Goal: Transaction & Acquisition: Purchase product/service

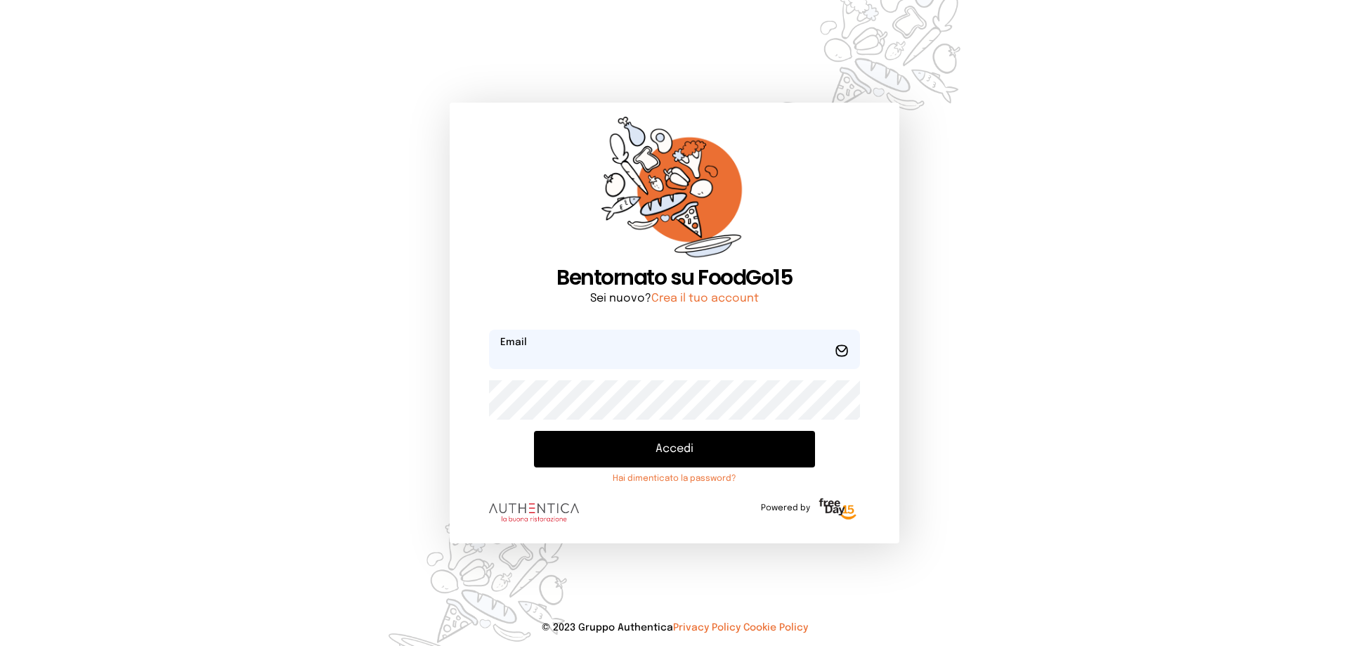
type input "**********"
click at [692, 443] on button "Accedi" at bounding box center [674, 449] width 281 height 37
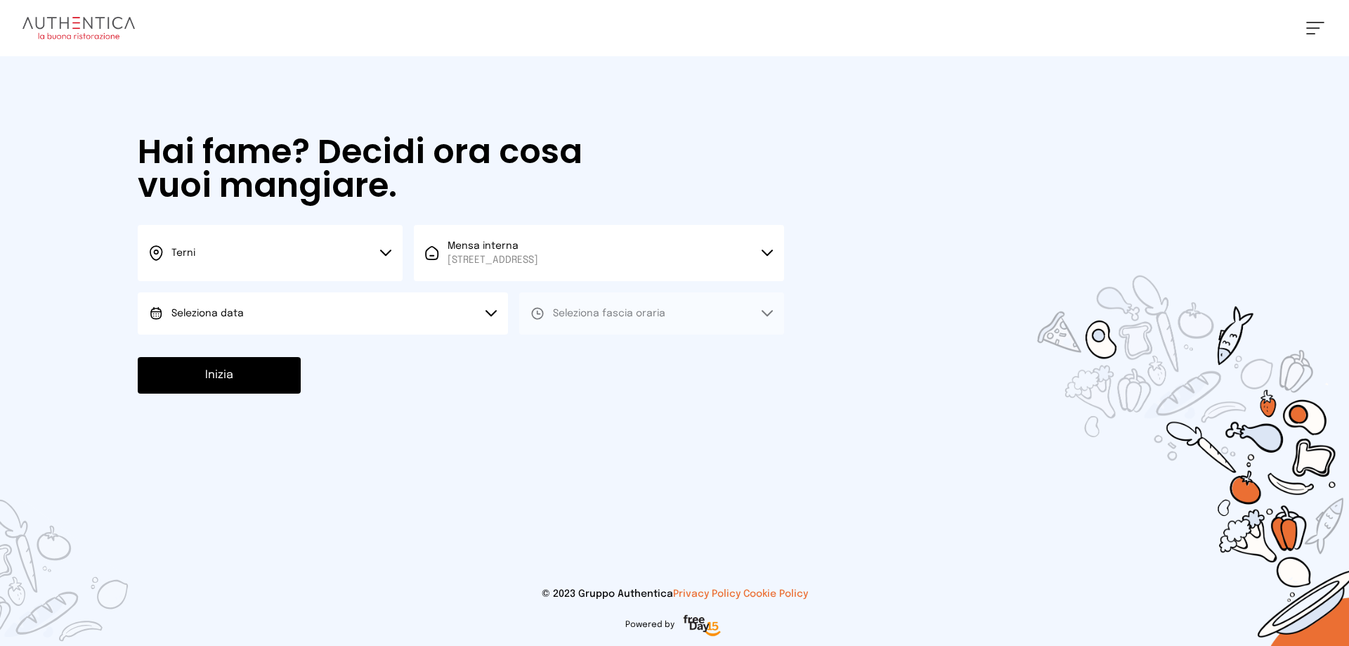
click at [272, 307] on button "Seleziona data" at bounding box center [323, 313] width 370 height 42
click at [287, 353] on li "[DATE], [DATE]" at bounding box center [323, 353] width 370 height 37
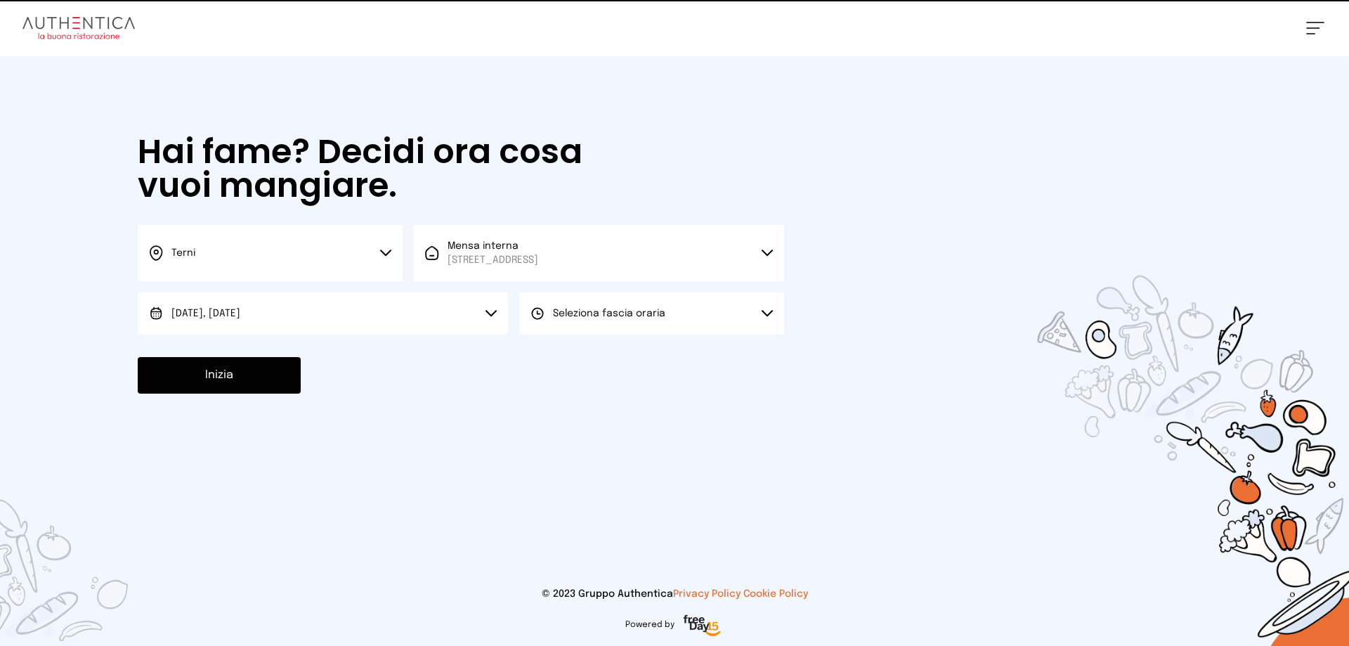
click at [630, 309] on span "Seleziona fascia oraria" at bounding box center [609, 314] width 112 height 10
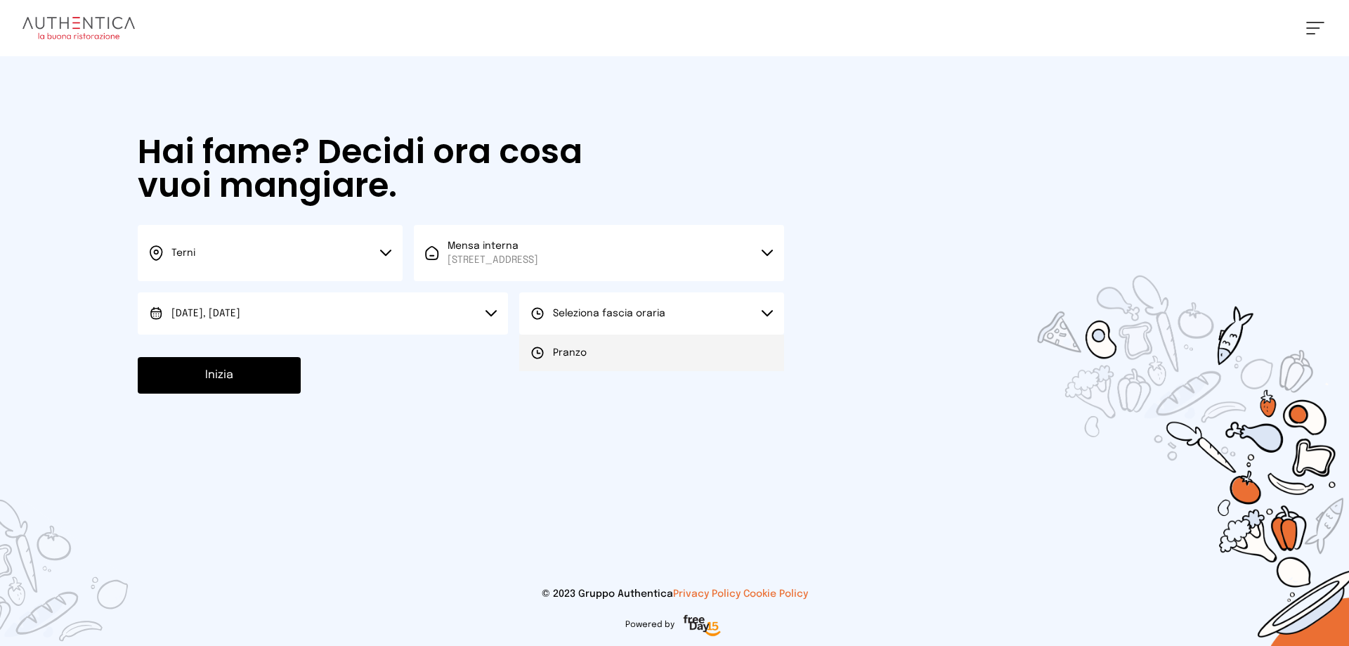
click at [621, 361] on li "Pranzo" at bounding box center [651, 353] width 265 height 37
click at [264, 372] on button "Inizia" at bounding box center [219, 375] width 163 height 37
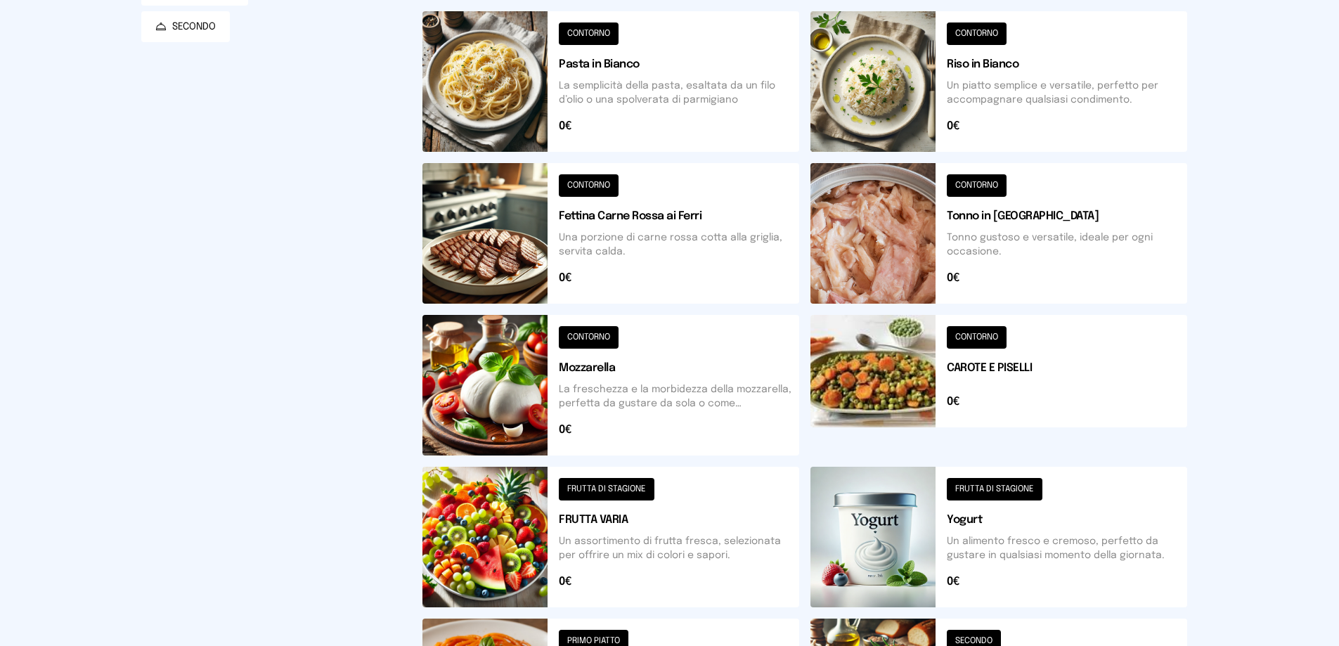
scroll to position [351, 0]
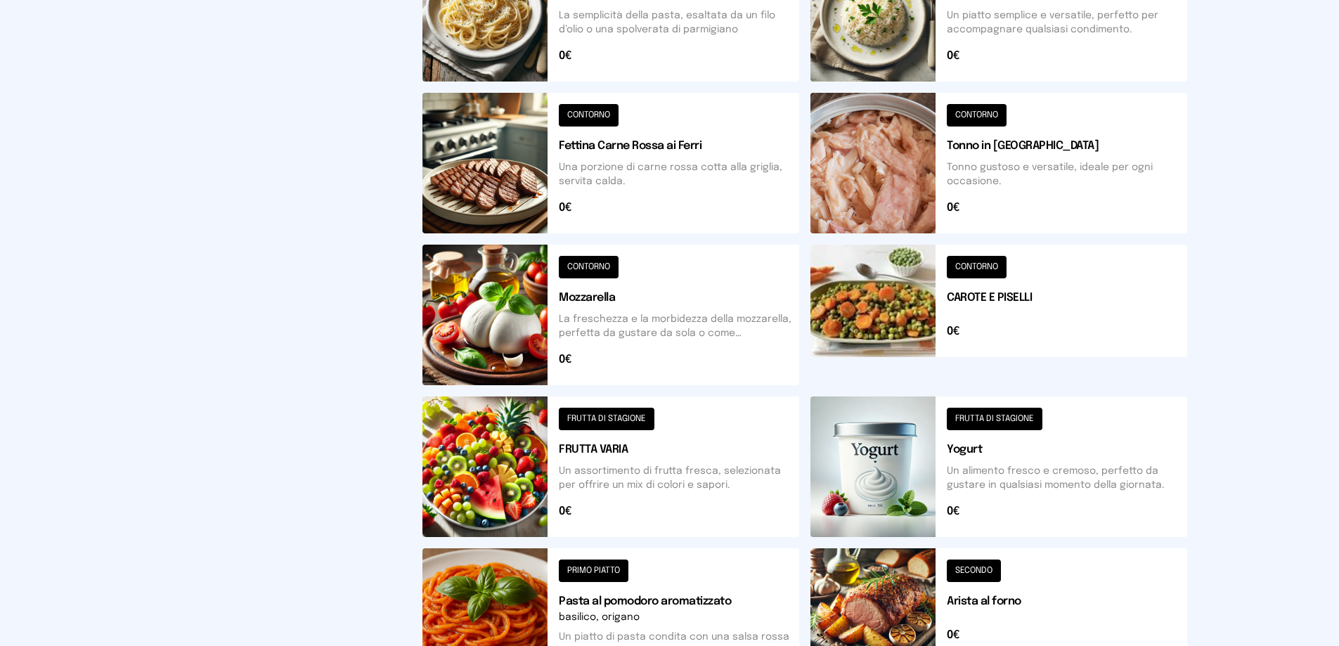
click at [1004, 304] on button at bounding box center [998, 315] width 377 height 141
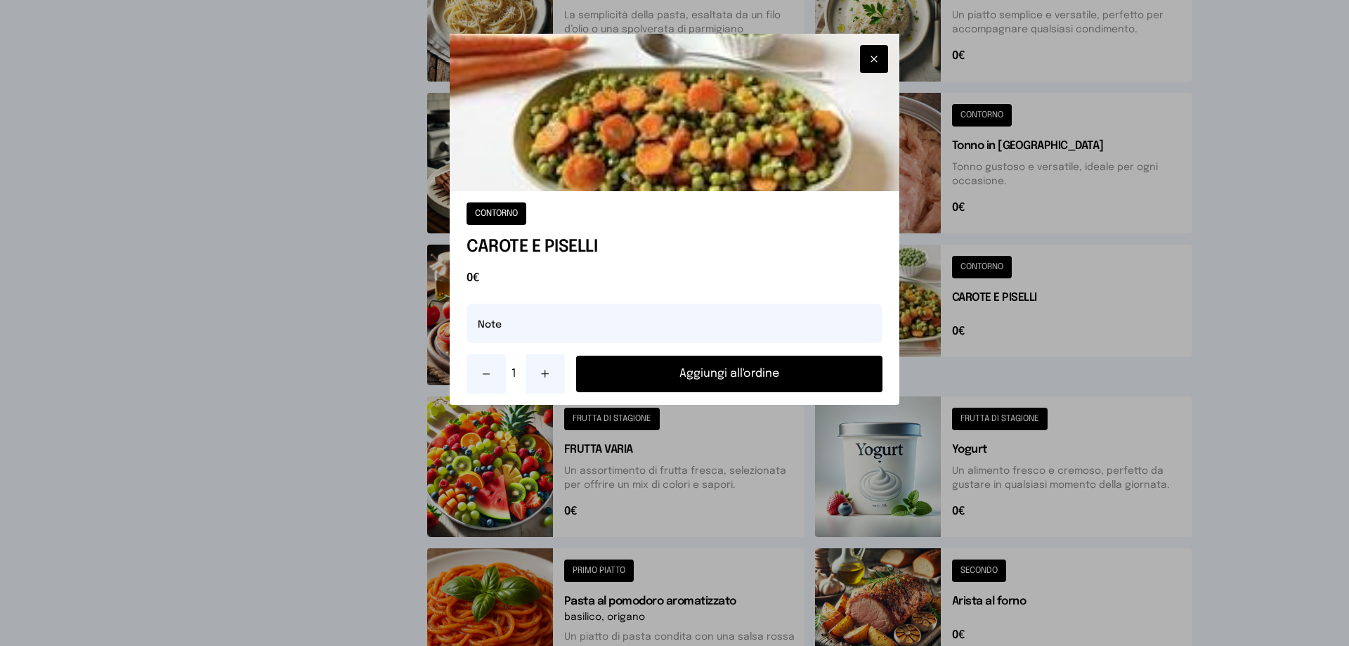
click at [772, 372] on button "Aggiungi all'ordine" at bounding box center [729, 374] width 306 height 37
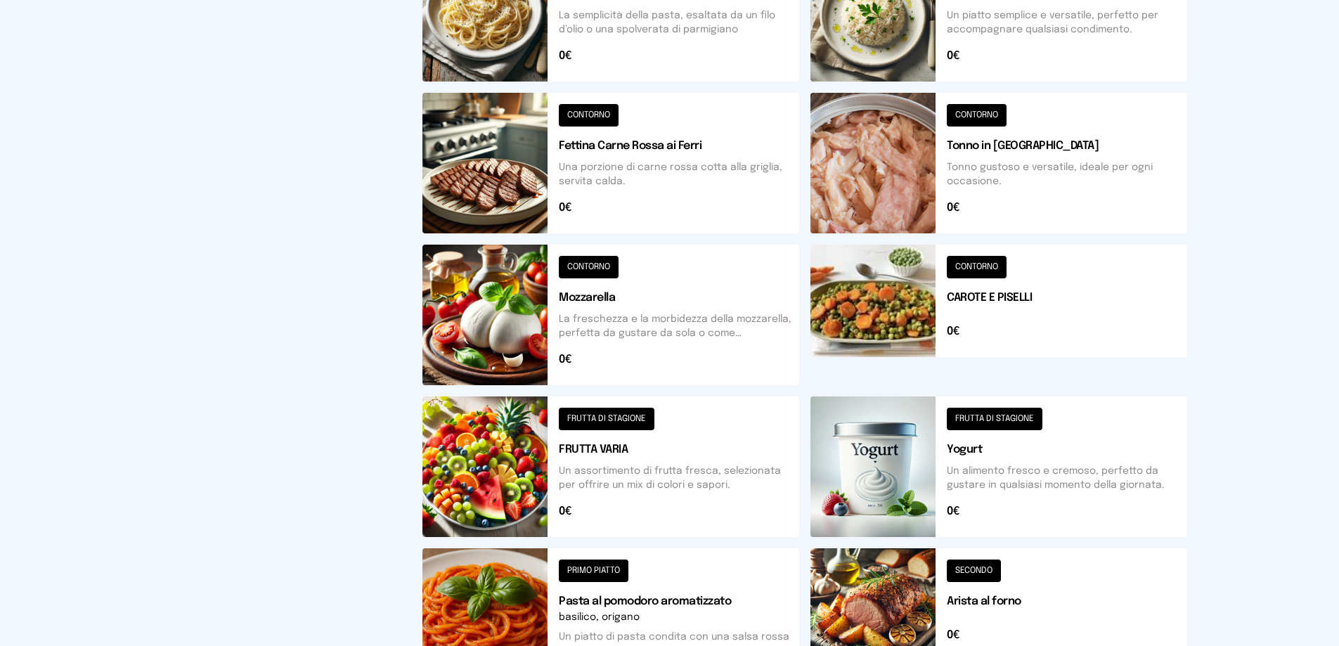
click at [982, 599] on button at bounding box center [998, 625] width 377 height 155
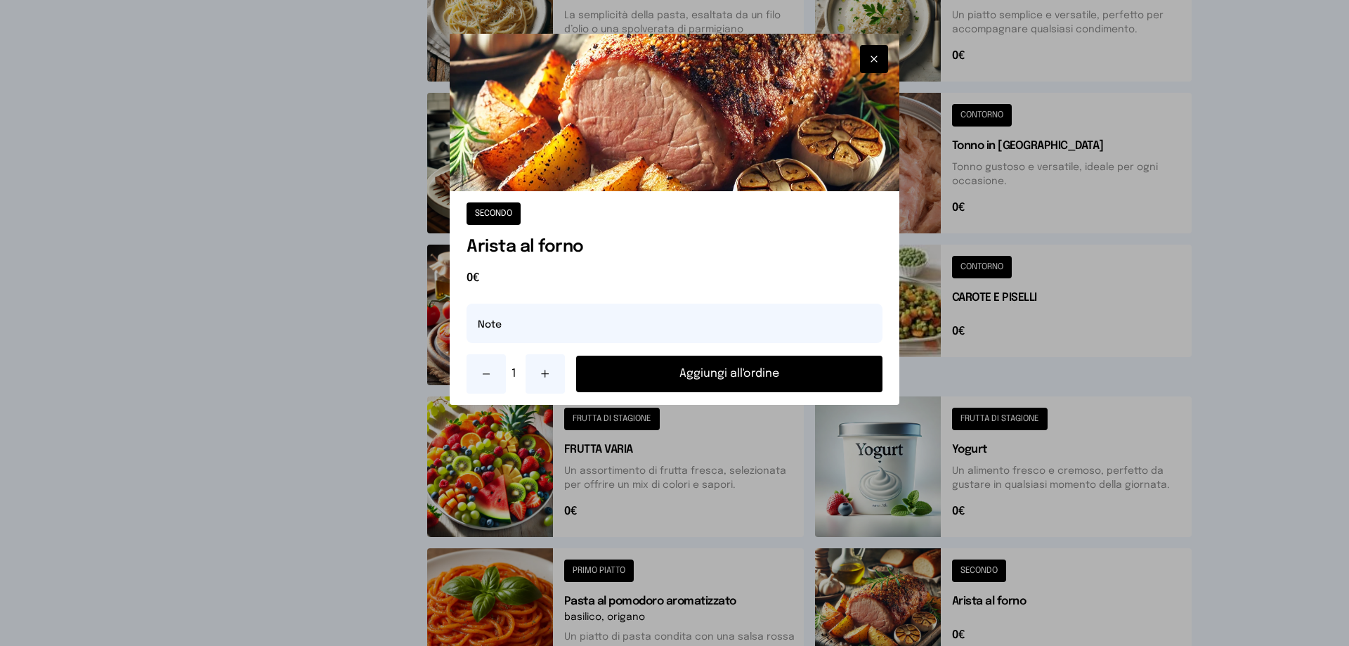
click at [760, 372] on button "Aggiungi all'ordine" at bounding box center [729, 374] width 306 height 37
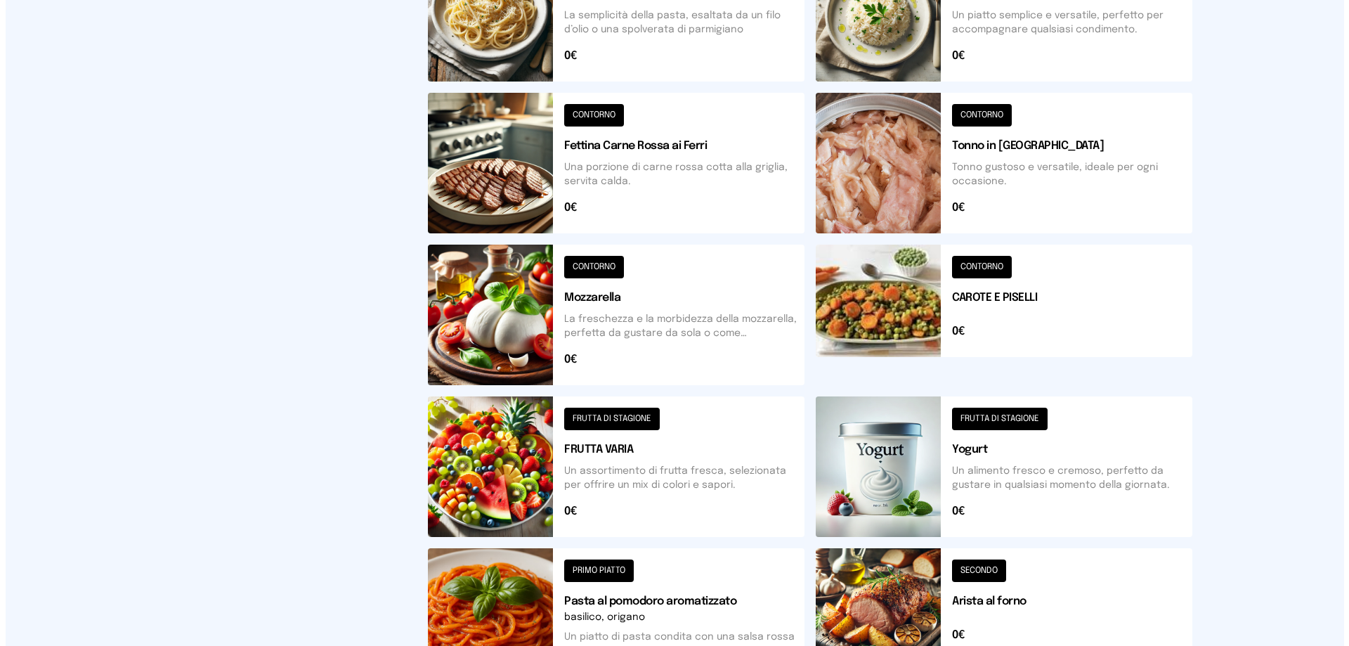
scroll to position [0, 0]
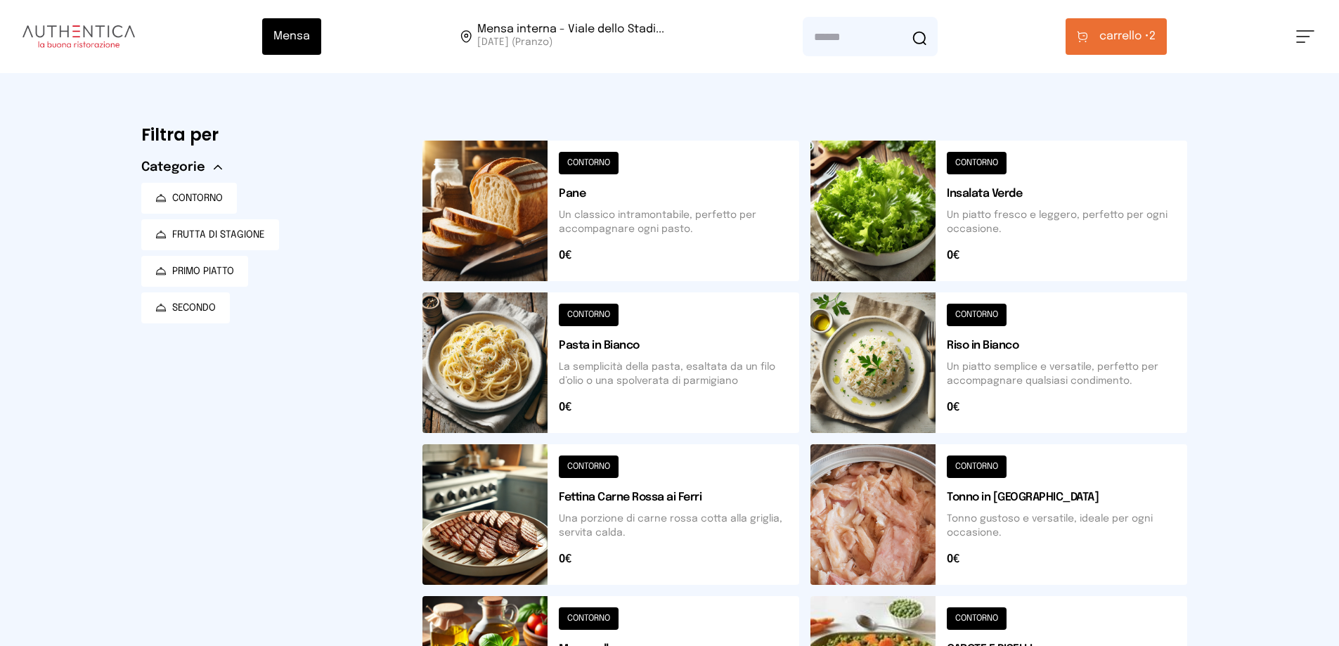
click at [1155, 26] on button "carrello • 2" at bounding box center [1115, 36] width 101 height 37
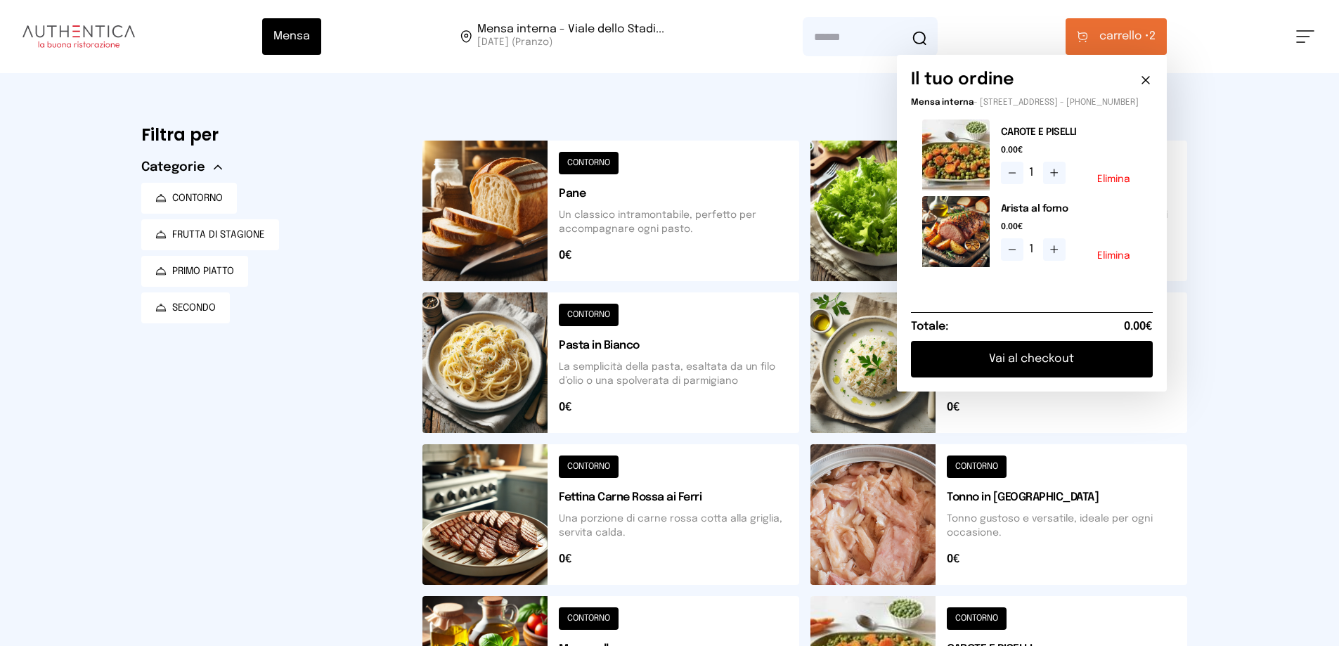
click at [1083, 372] on button "Vai al checkout" at bounding box center [1032, 359] width 242 height 37
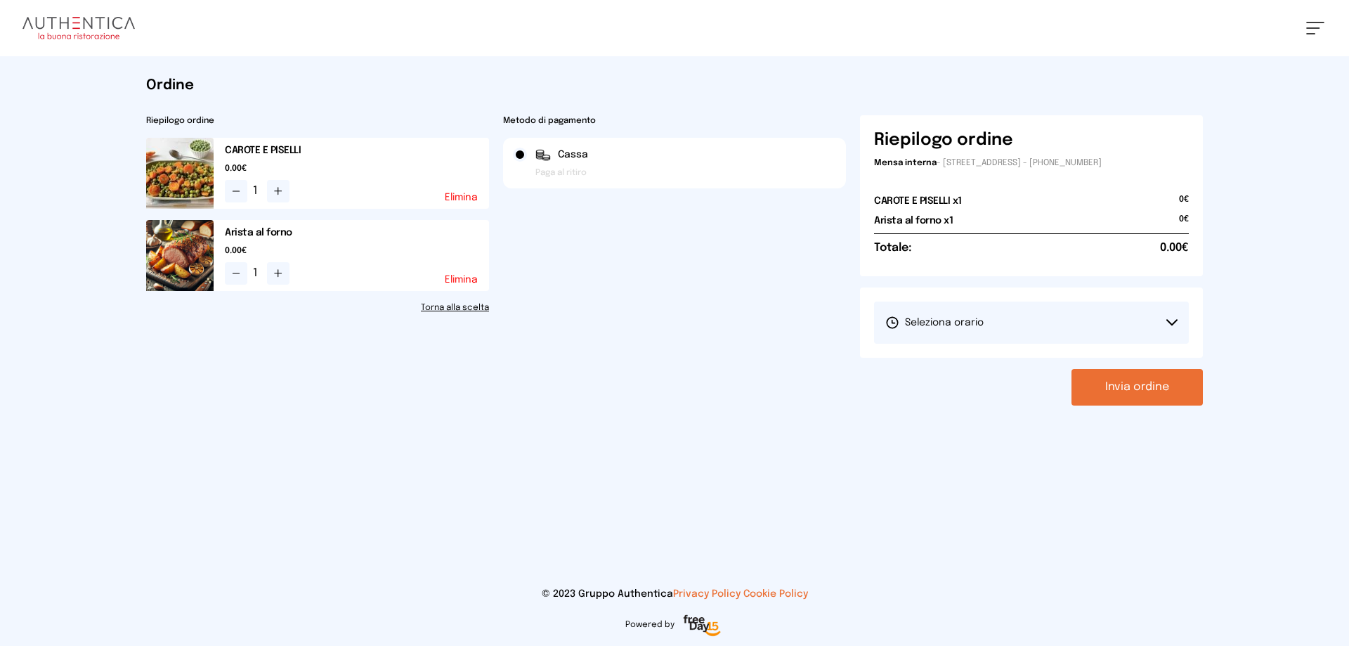
click at [1027, 335] on button "Seleziona orario" at bounding box center [1031, 322] width 315 height 42
click at [996, 366] on li "1° Turno (13:00 - 15:00)" at bounding box center [1031, 362] width 315 height 37
click at [1147, 392] on button "Invia ordine" at bounding box center [1137, 387] width 131 height 37
